Goal: Information Seeking & Learning: Learn about a topic

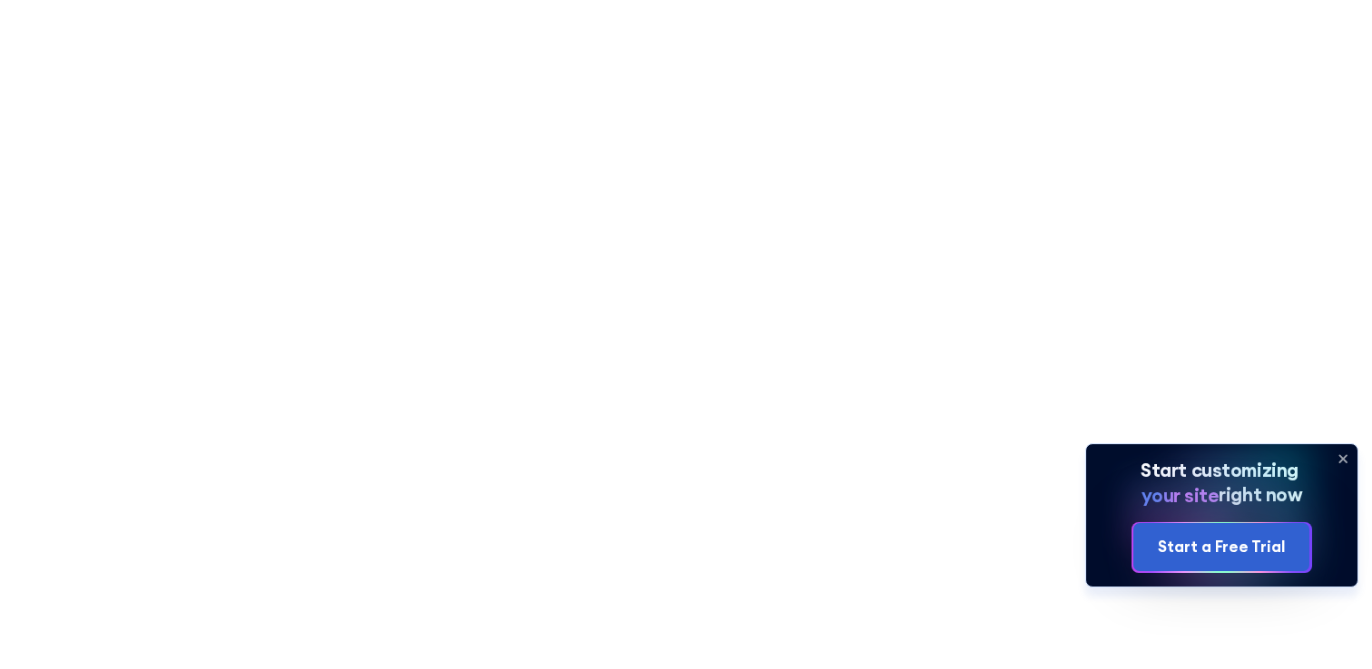
click at [1344, 458] on icon at bounding box center [1342, 459] width 7 height 7
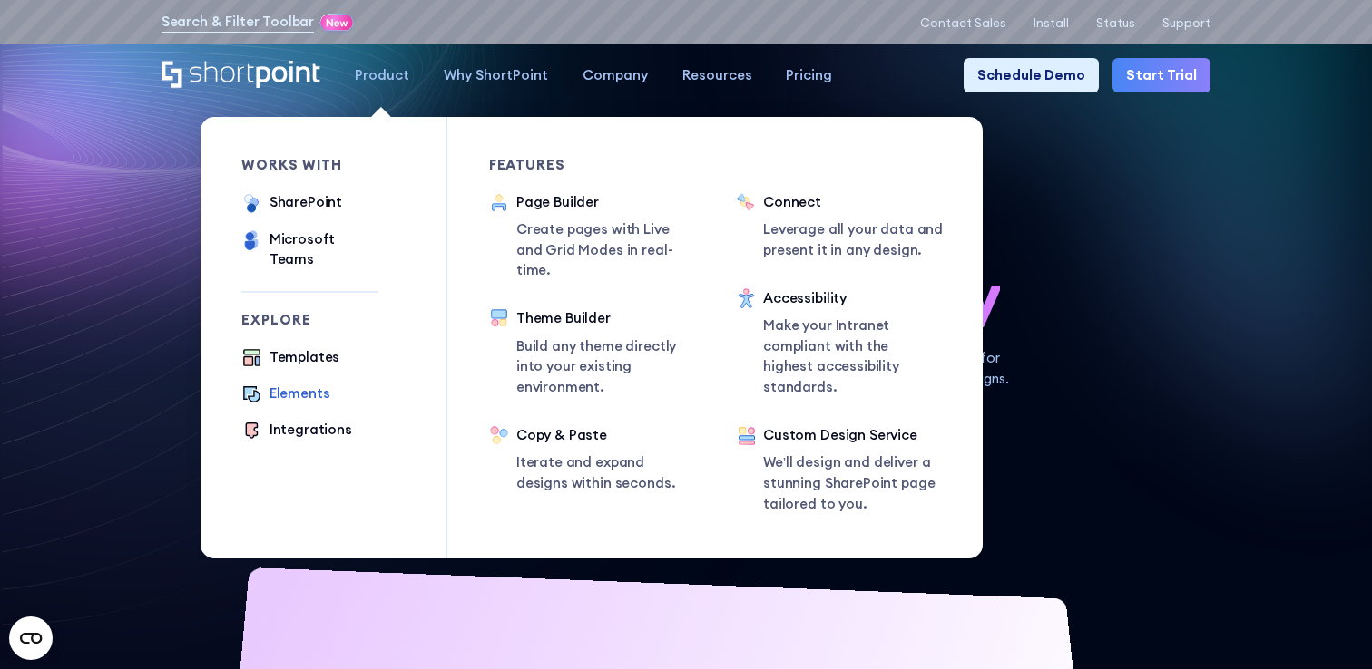
click at [315, 384] on div "Elements" at bounding box center [299, 394] width 61 height 21
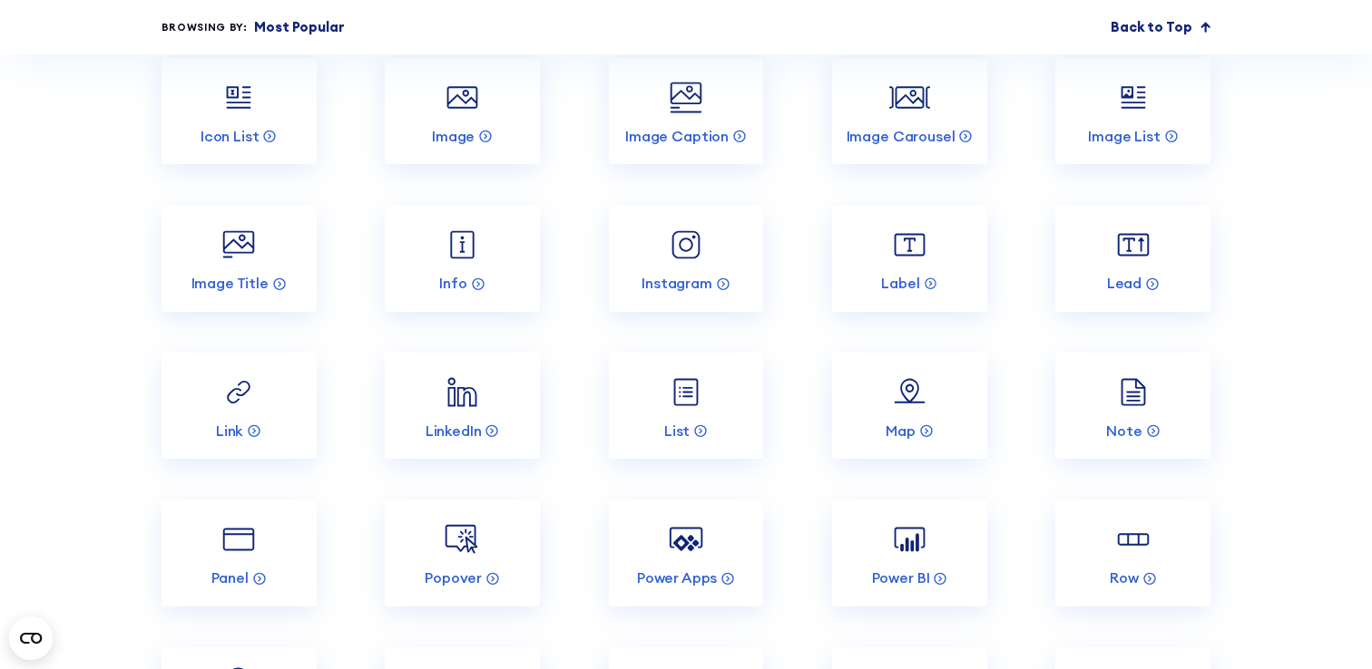
scroll to position [2441, 0]
click at [489, 427] on icon at bounding box center [491, 428] width 15 height 15
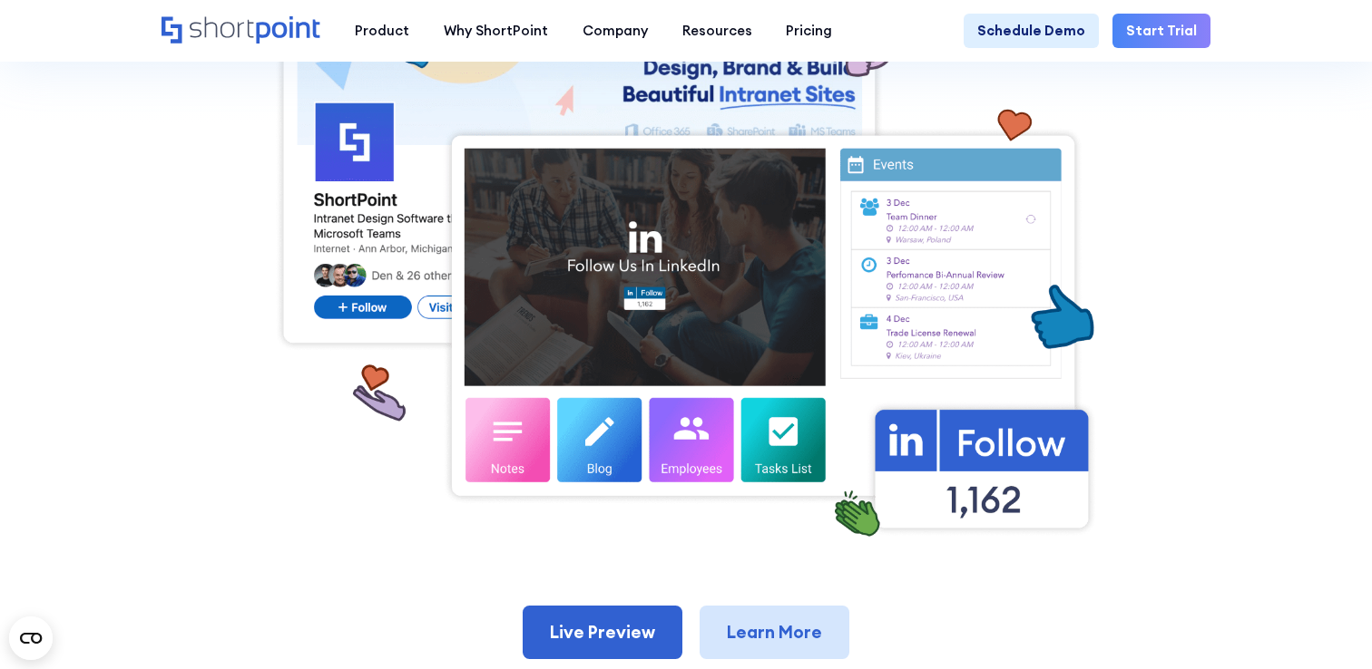
scroll to position [546, 0]
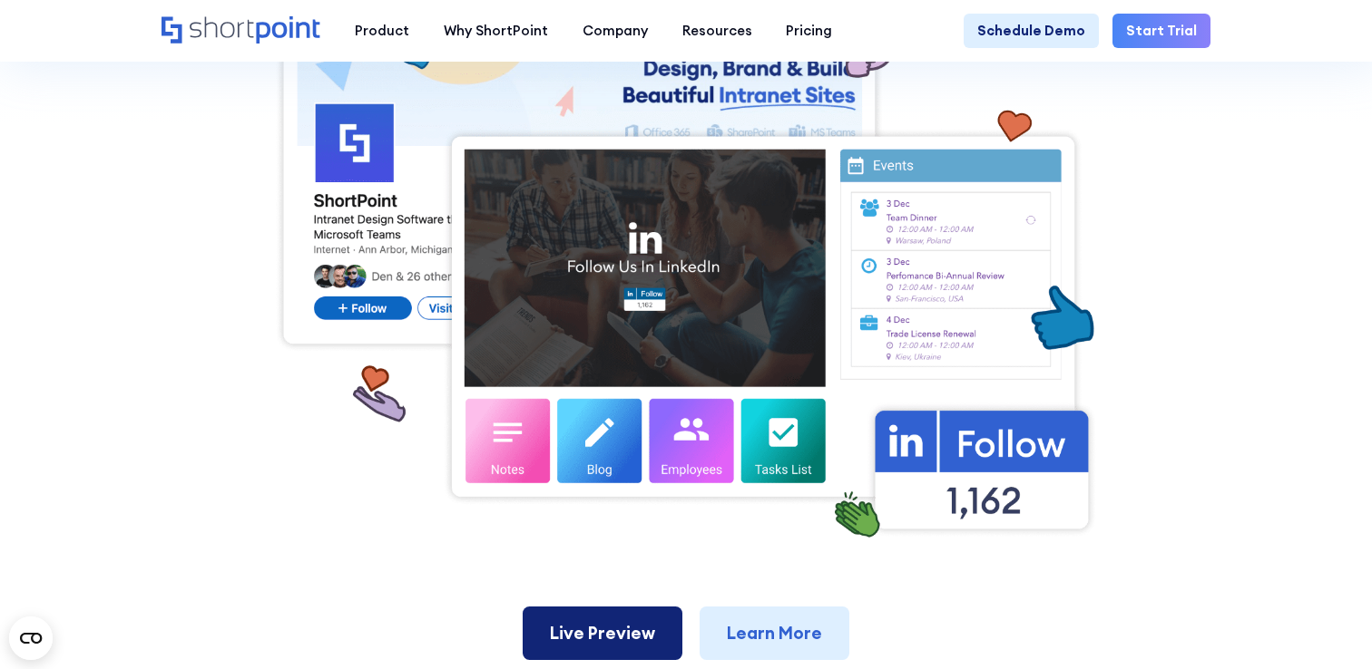
click at [641, 617] on link "Live Preview" at bounding box center [603, 634] width 160 height 54
